Goal: Information Seeking & Learning: Learn about a topic

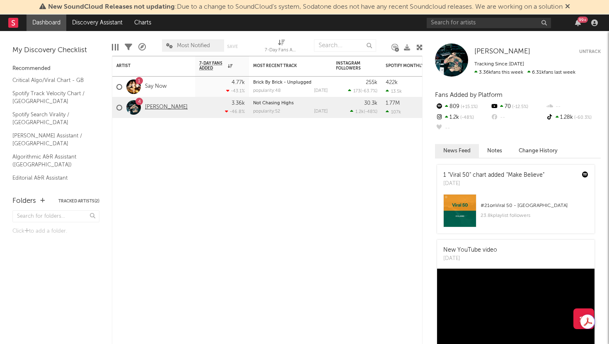
click at [146, 107] on link "[PERSON_NAME]" at bounding box center [166, 107] width 43 height 7
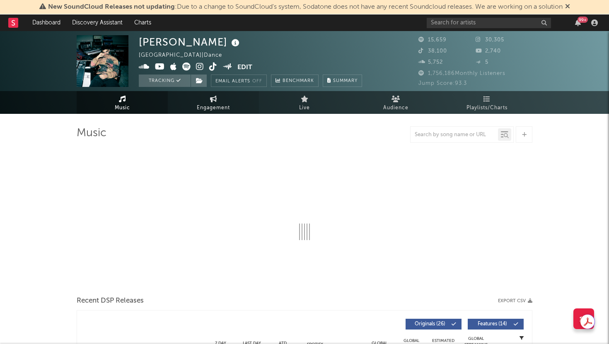
click at [220, 111] on span "Engagement" at bounding box center [213, 108] width 33 height 10
select select "1w"
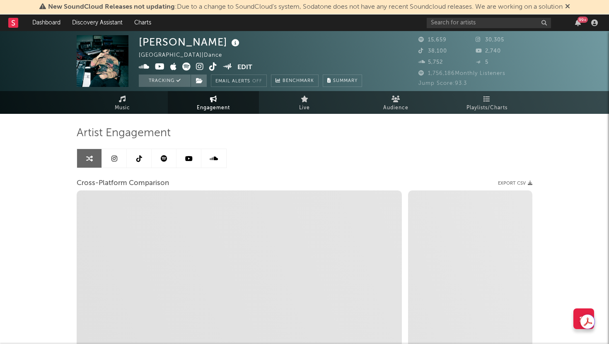
click at [218, 161] on icon at bounding box center [214, 158] width 8 height 7
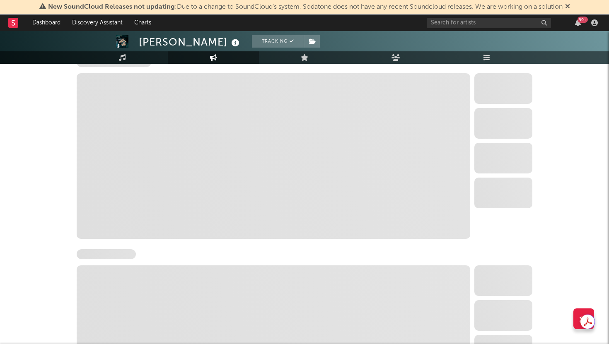
select select "6m"
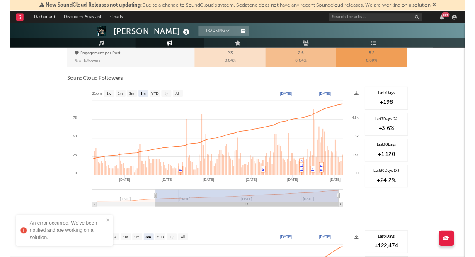
scroll to position [484, 0]
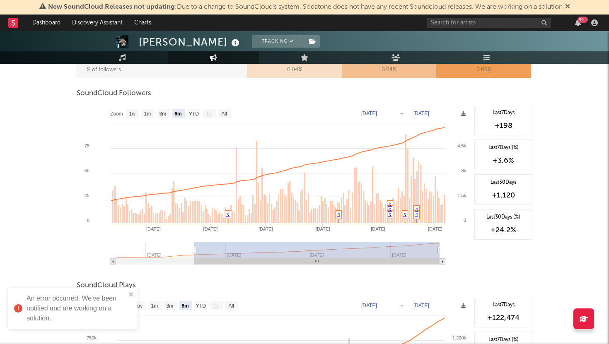
click at [429, 115] on text "[DATE]" at bounding box center [422, 114] width 16 height 6
click at [445, 112] on input "[DATE]" at bounding box center [426, 113] width 39 height 8
